Goal: Task Accomplishment & Management: Complete application form

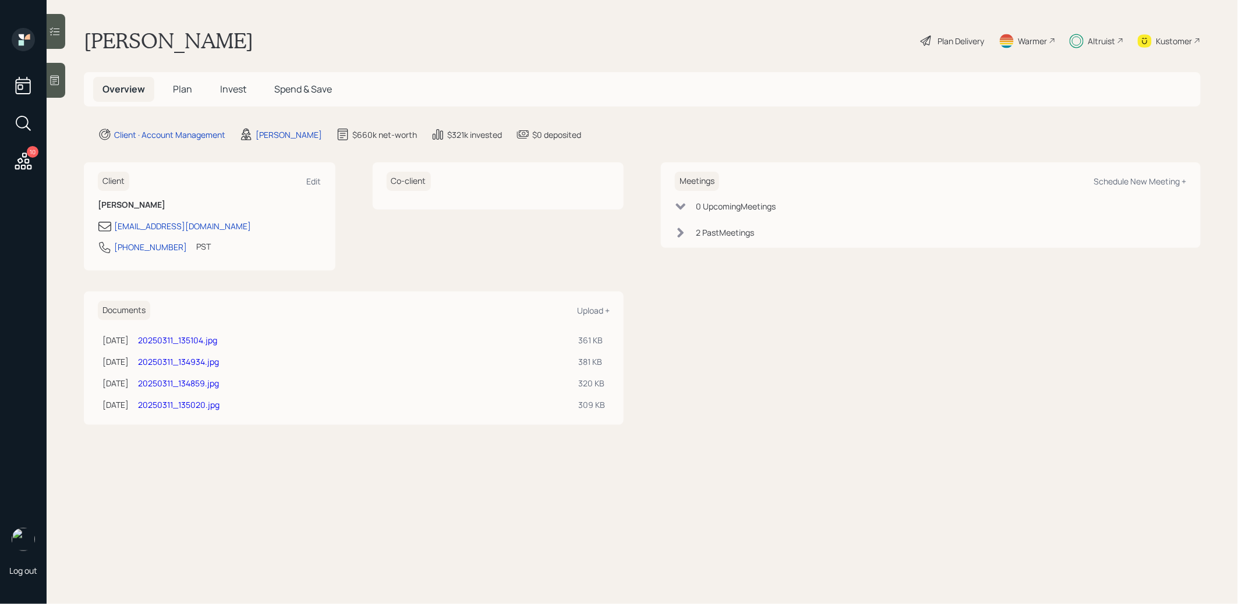
click at [232, 88] on span "Invest" at bounding box center [233, 89] width 26 height 13
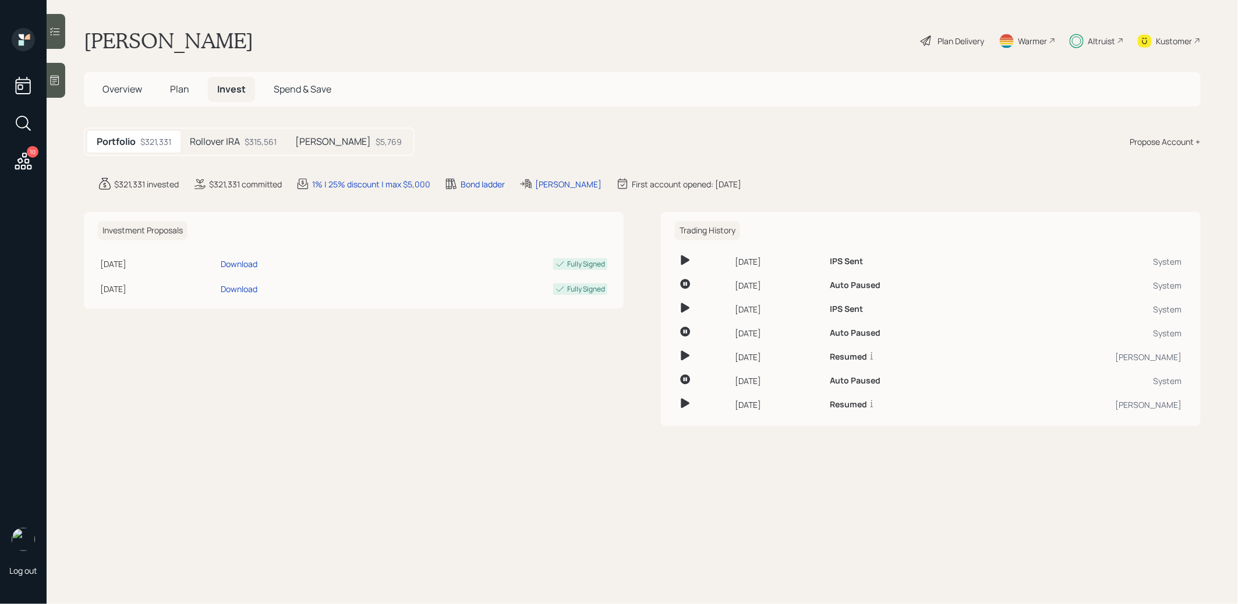
click at [183, 88] on span "Plan" at bounding box center [179, 89] width 19 height 13
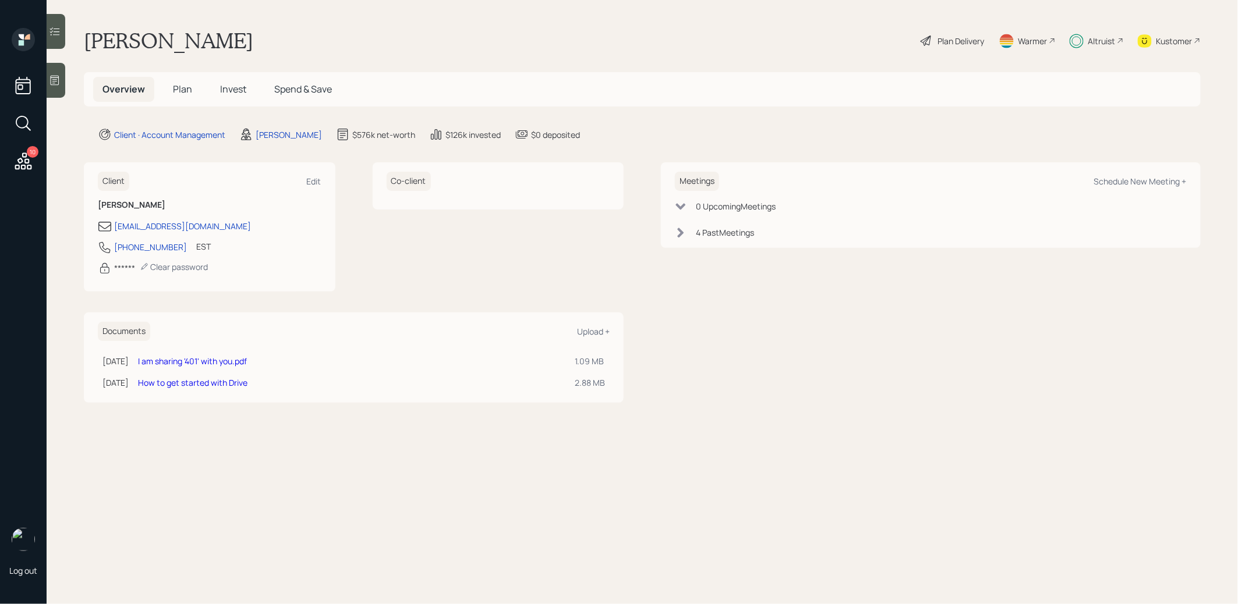
click at [235, 88] on span "Invest" at bounding box center [233, 89] width 26 height 13
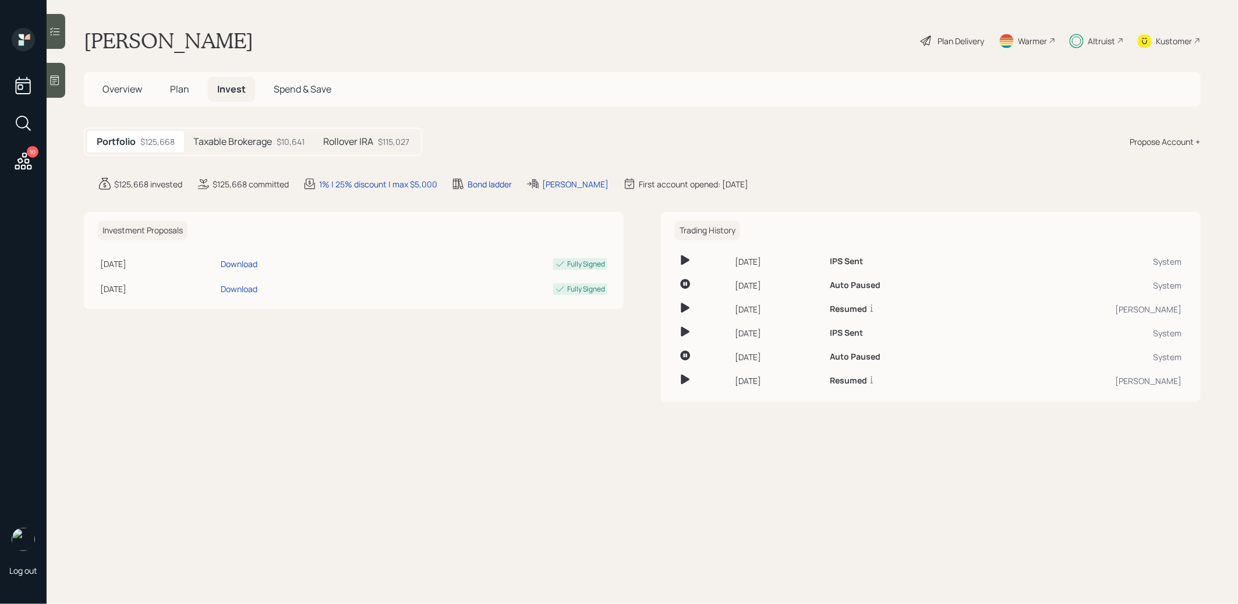
click at [171, 94] on span "Plan" at bounding box center [179, 89] width 19 height 13
